Goal: Submit feedback/report problem

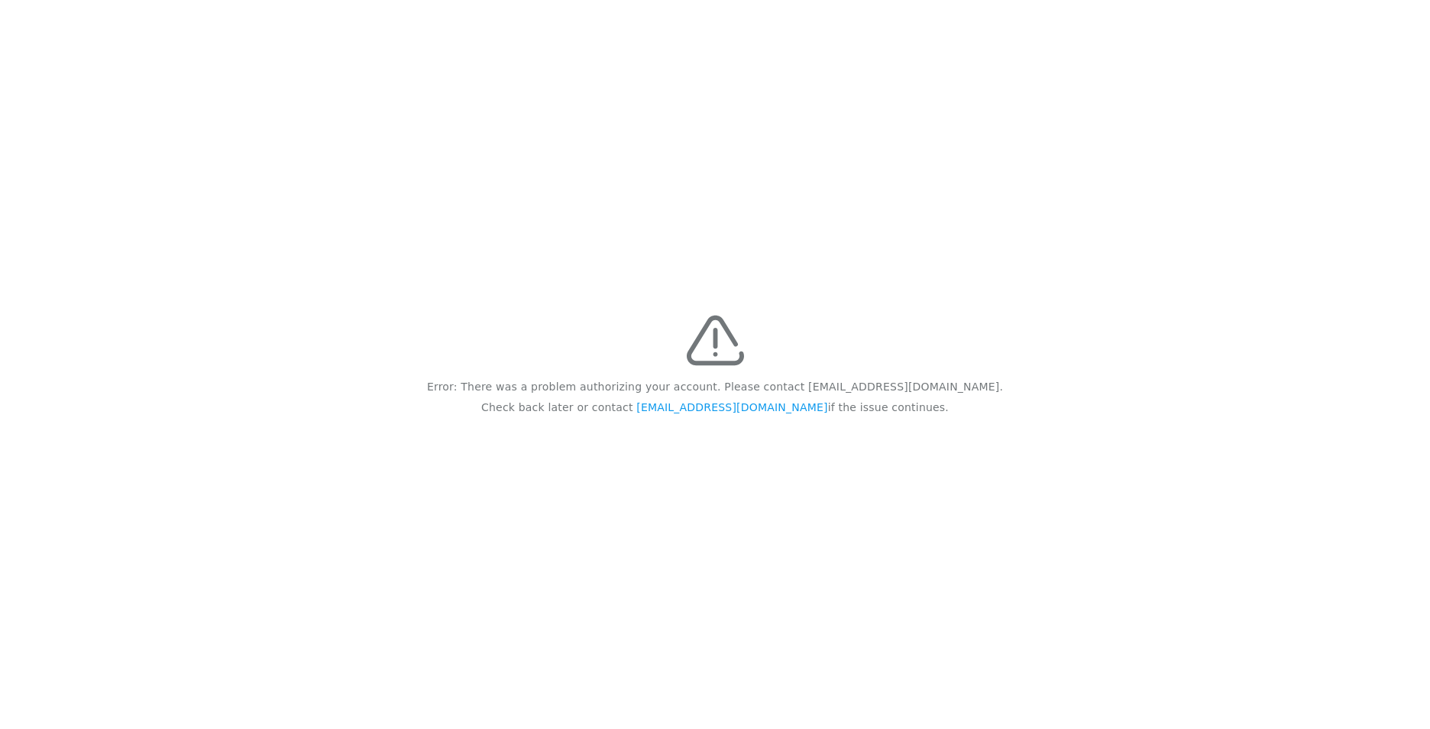
click at [731, 496] on div "Error: There was a problem authorizing your account. Please contact feedback@re…" at bounding box center [715, 364] width 1430 height 729
click at [730, 406] on link "[EMAIL_ADDRESS][DOMAIN_NAME]" at bounding box center [731, 407] width 191 height 12
